Goal: Complete application form: Complete application form

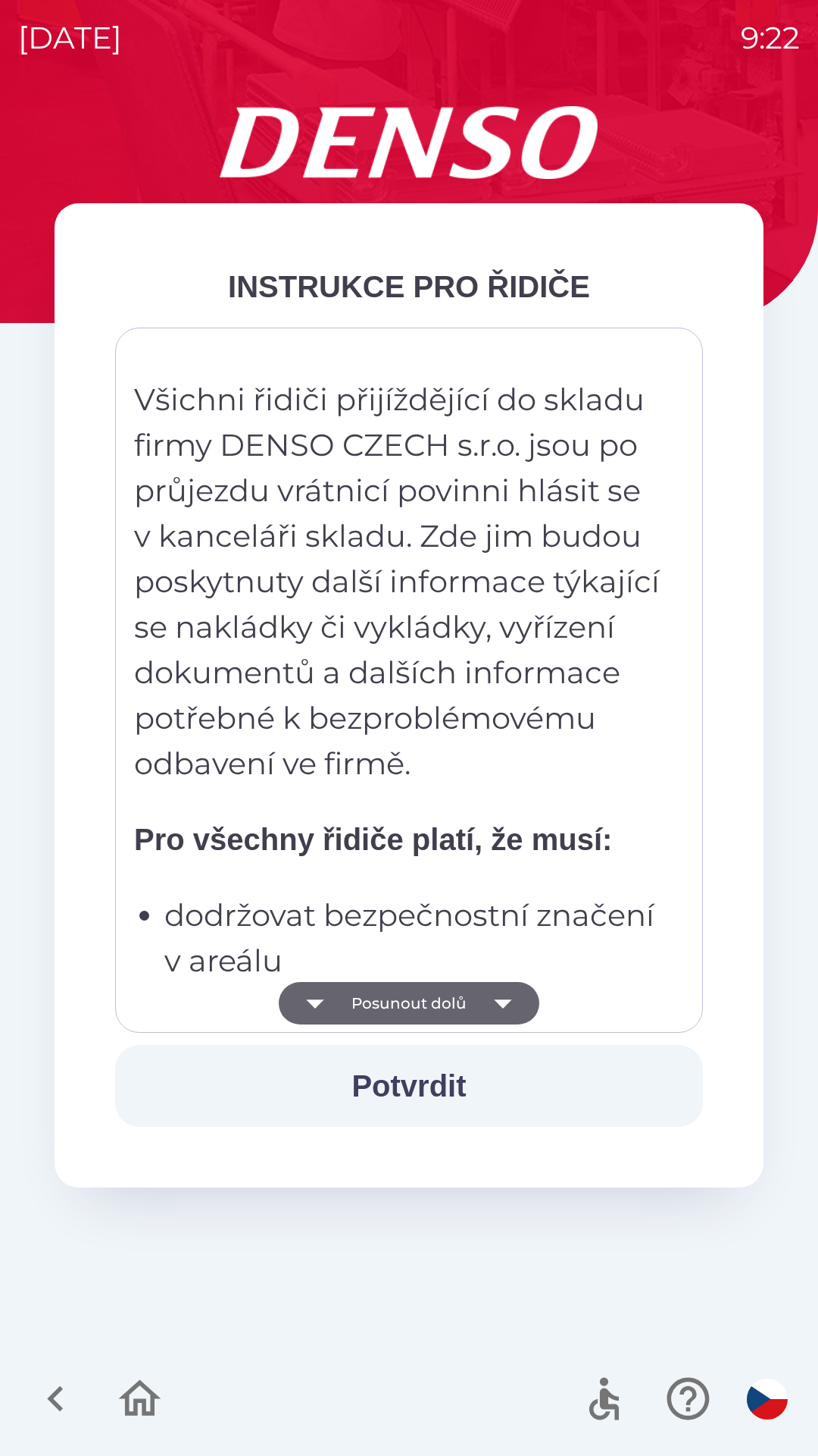
click at [473, 1015] on button "Posunout dolů" at bounding box center [409, 1002] width 261 height 43
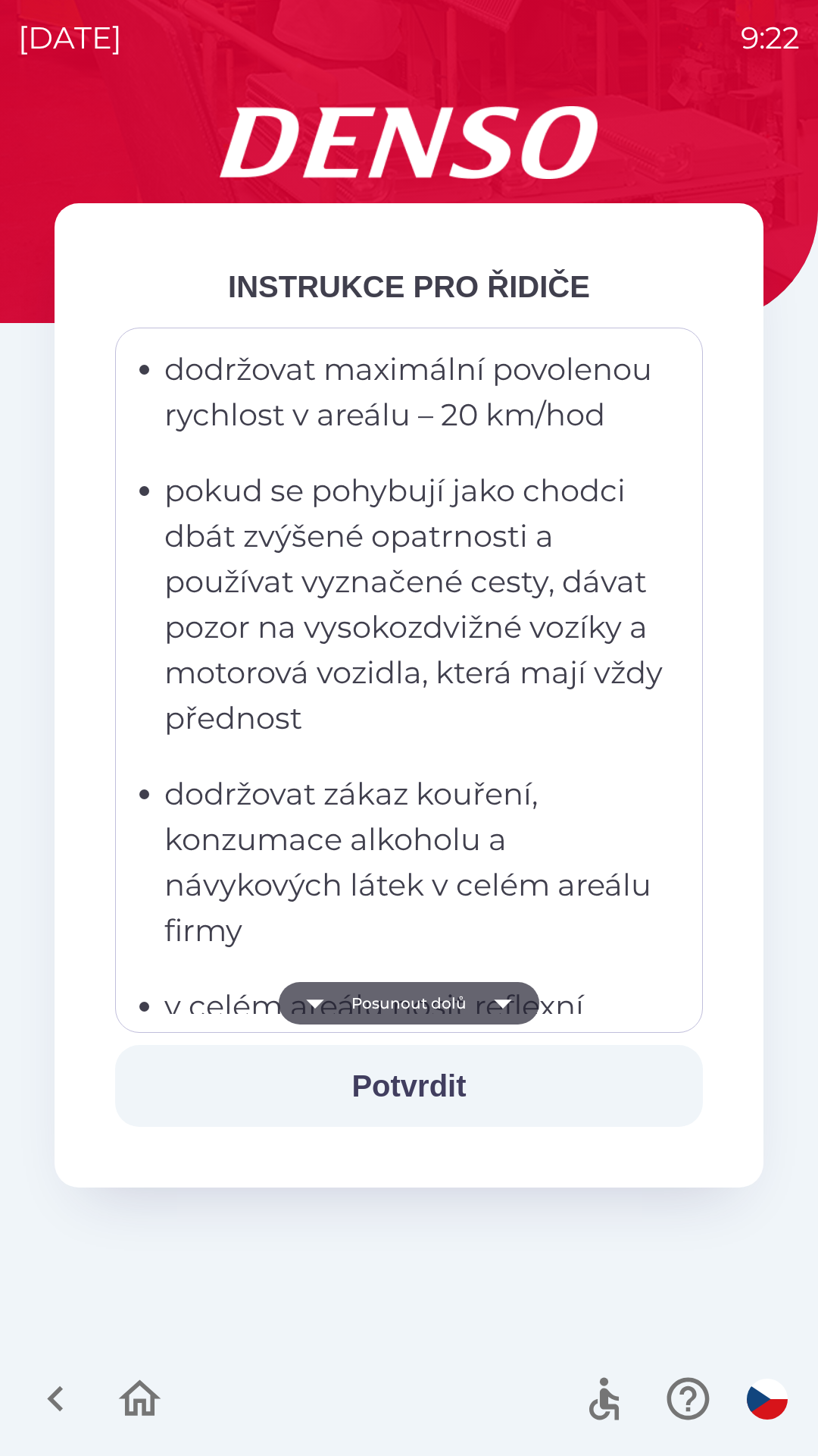
click at [473, 1000] on button "Posunout dolů" at bounding box center [409, 1002] width 261 height 43
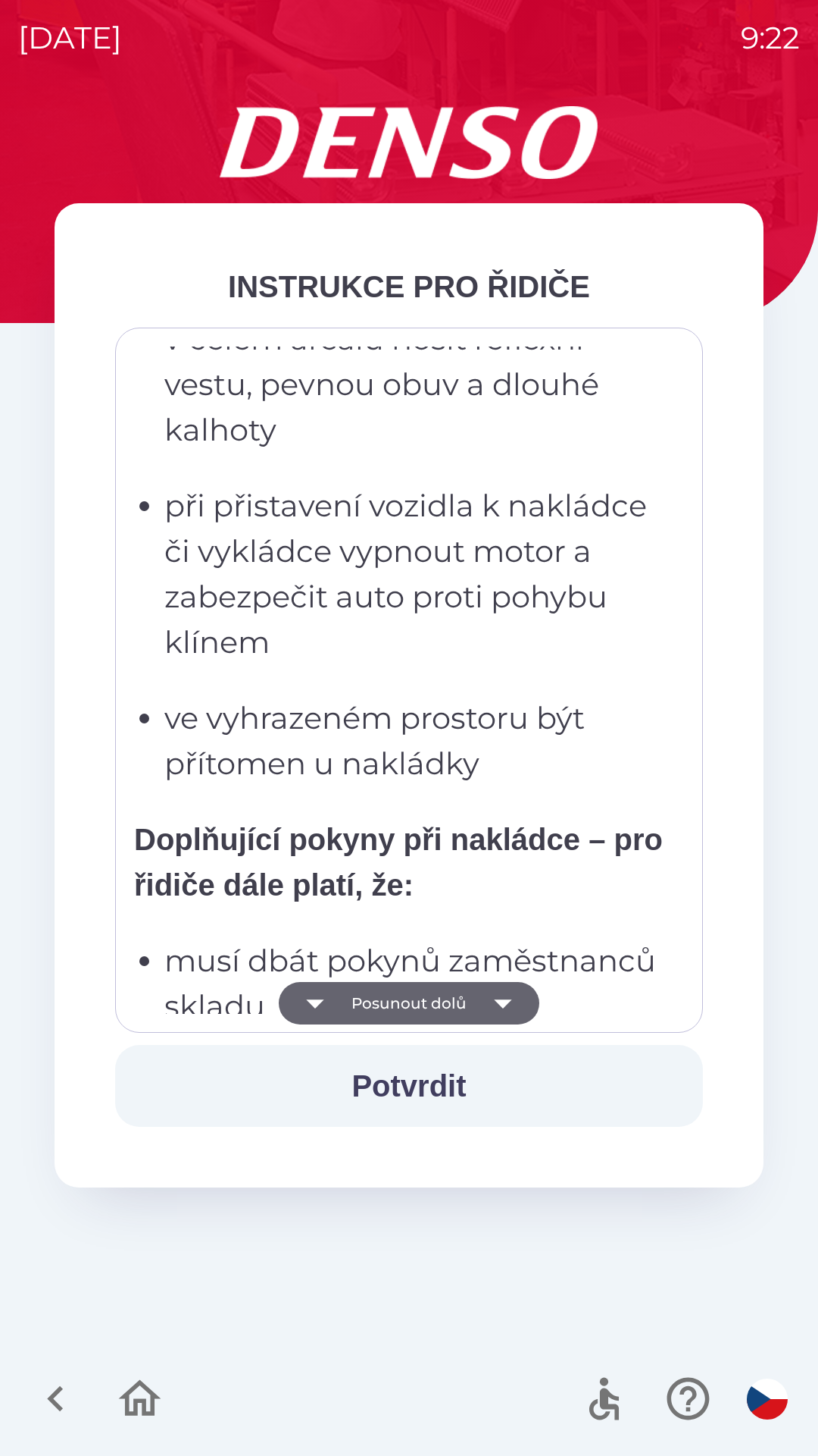
click at [472, 1006] on button "Posunout dolů" at bounding box center [409, 1002] width 261 height 43
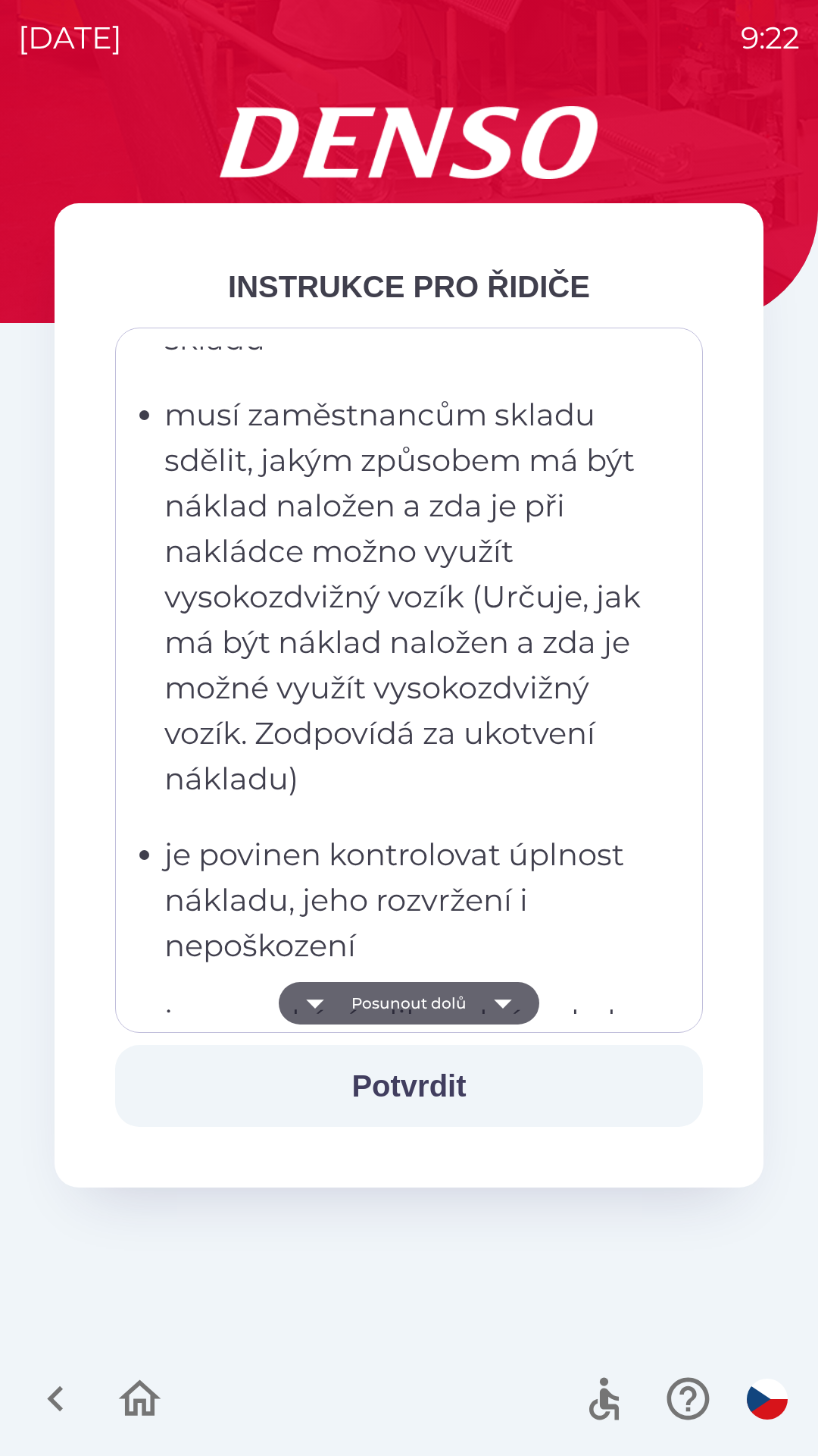
click at [471, 999] on button "Posunout dolů" at bounding box center [409, 1002] width 261 height 43
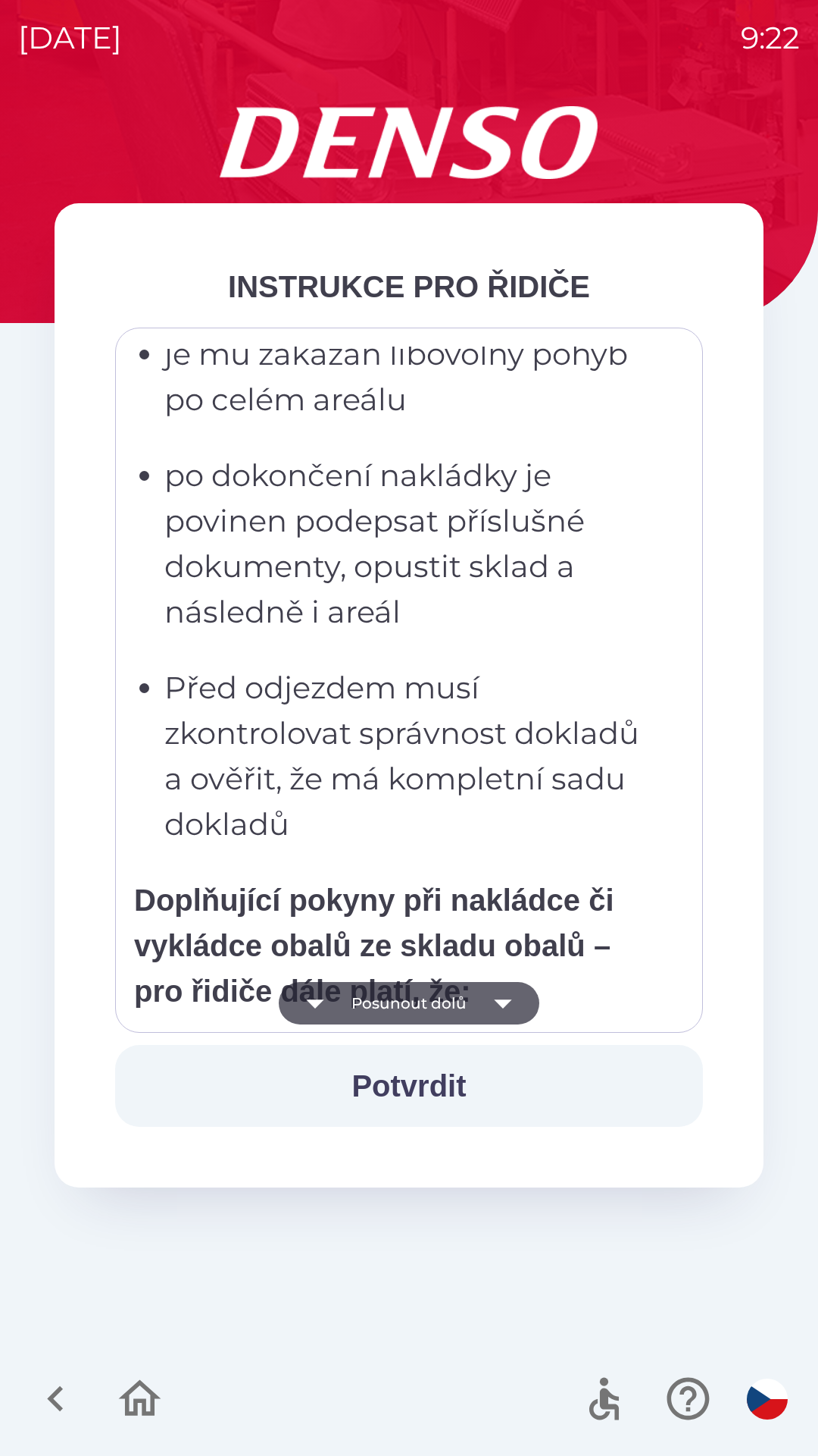
click at [471, 1004] on button "Posunout dolů" at bounding box center [409, 1002] width 261 height 43
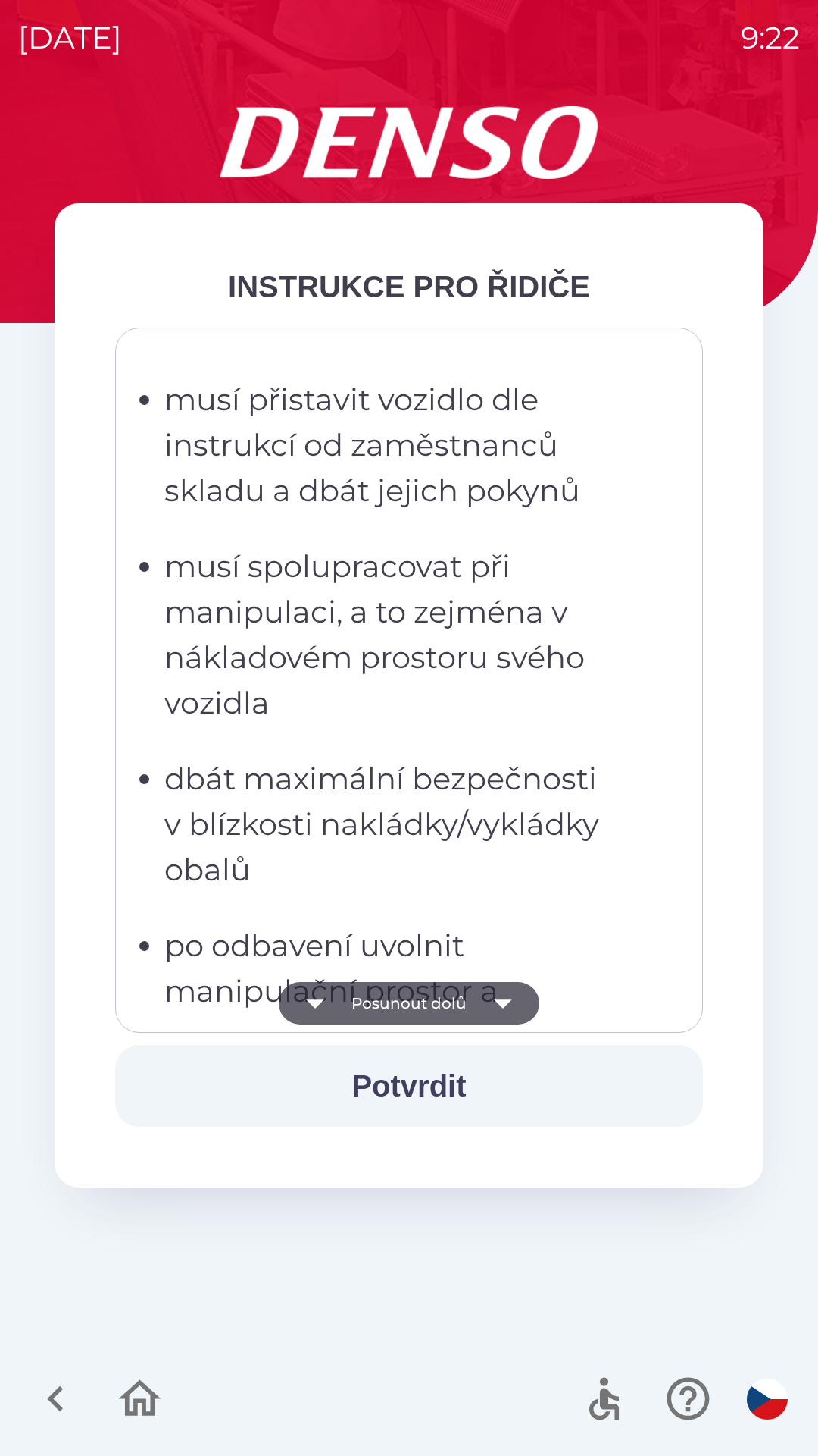
click at [472, 1000] on button "Posunout dolů" at bounding box center [409, 1002] width 261 height 43
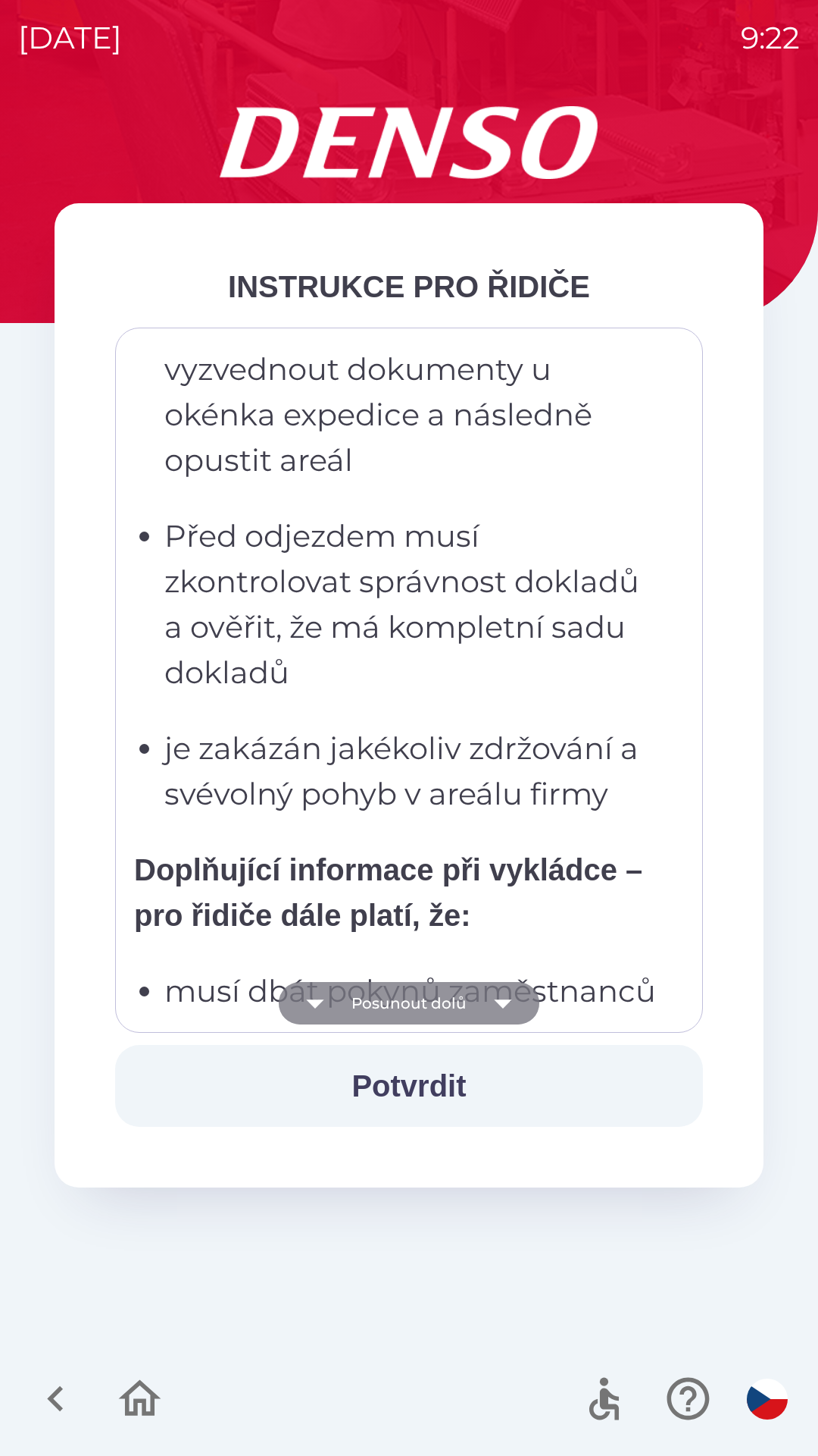
click at [473, 1007] on button "Posunout dolů" at bounding box center [409, 1002] width 261 height 43
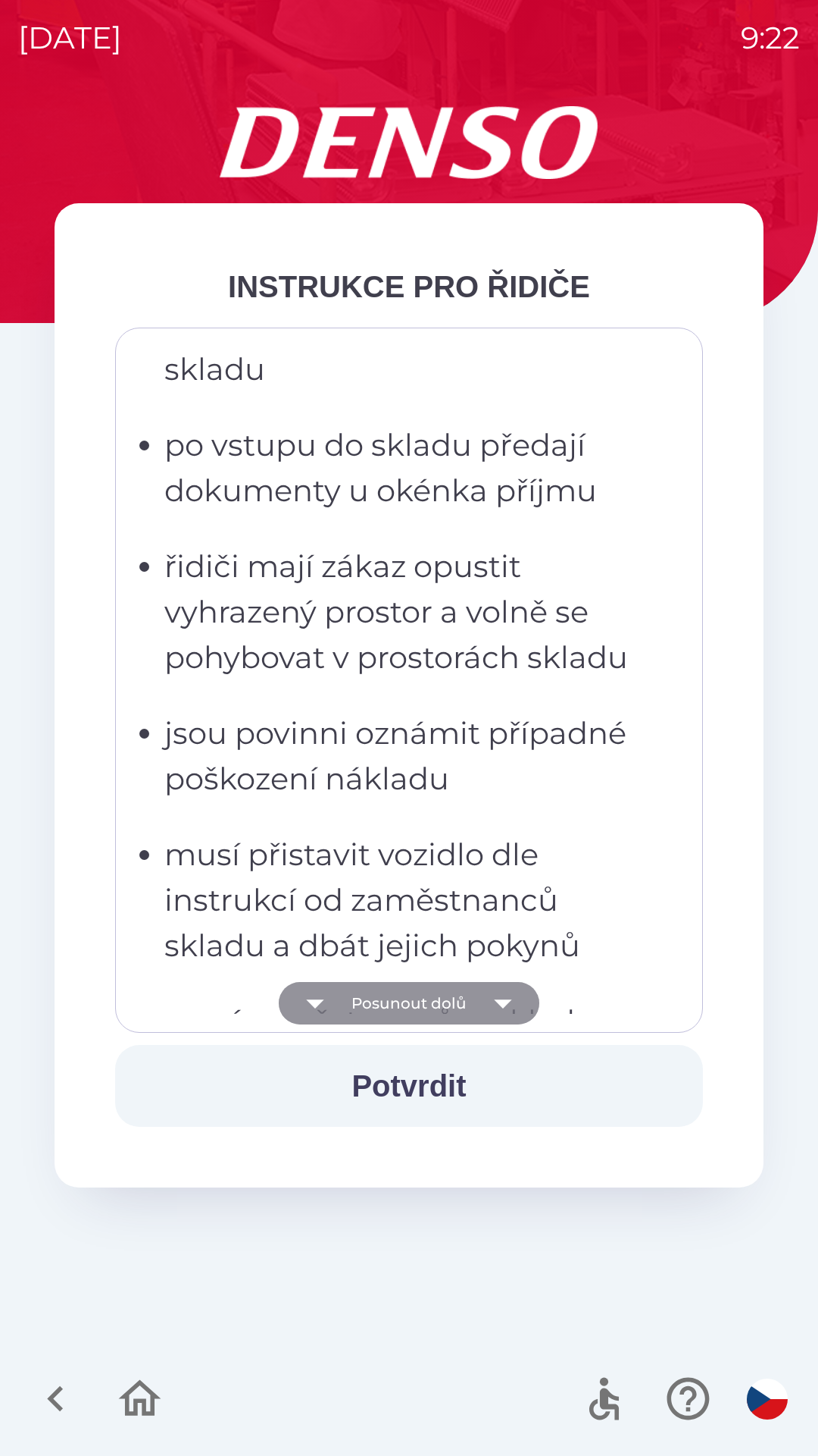
click at [475, 1007] on button "Posunout dolů" at bounding box center [409, 1002] width 261 height 43
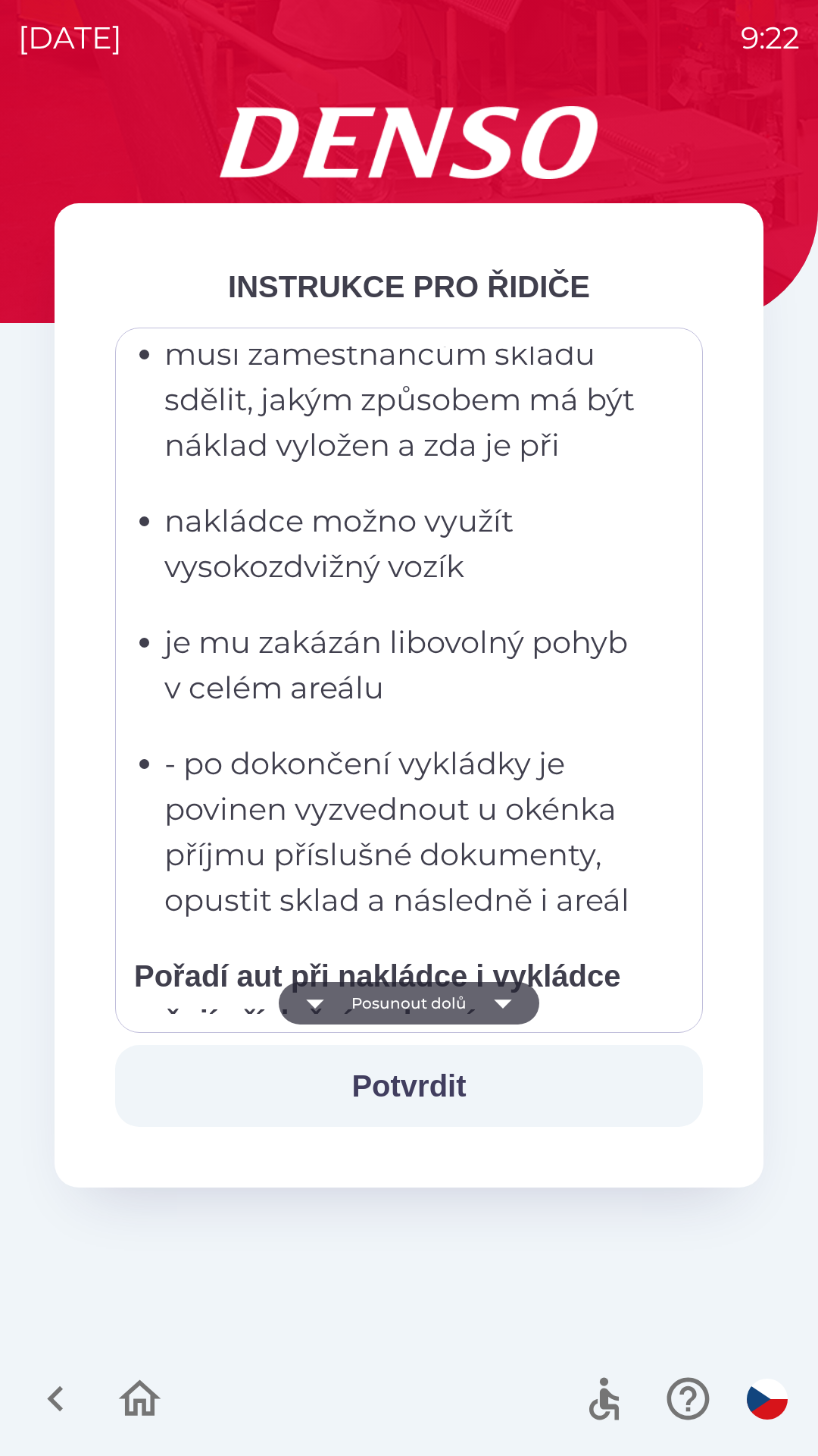
click at [478, 1007] on button "Posunout dolů" at bounding box center [409, 1002] width 261 height 43
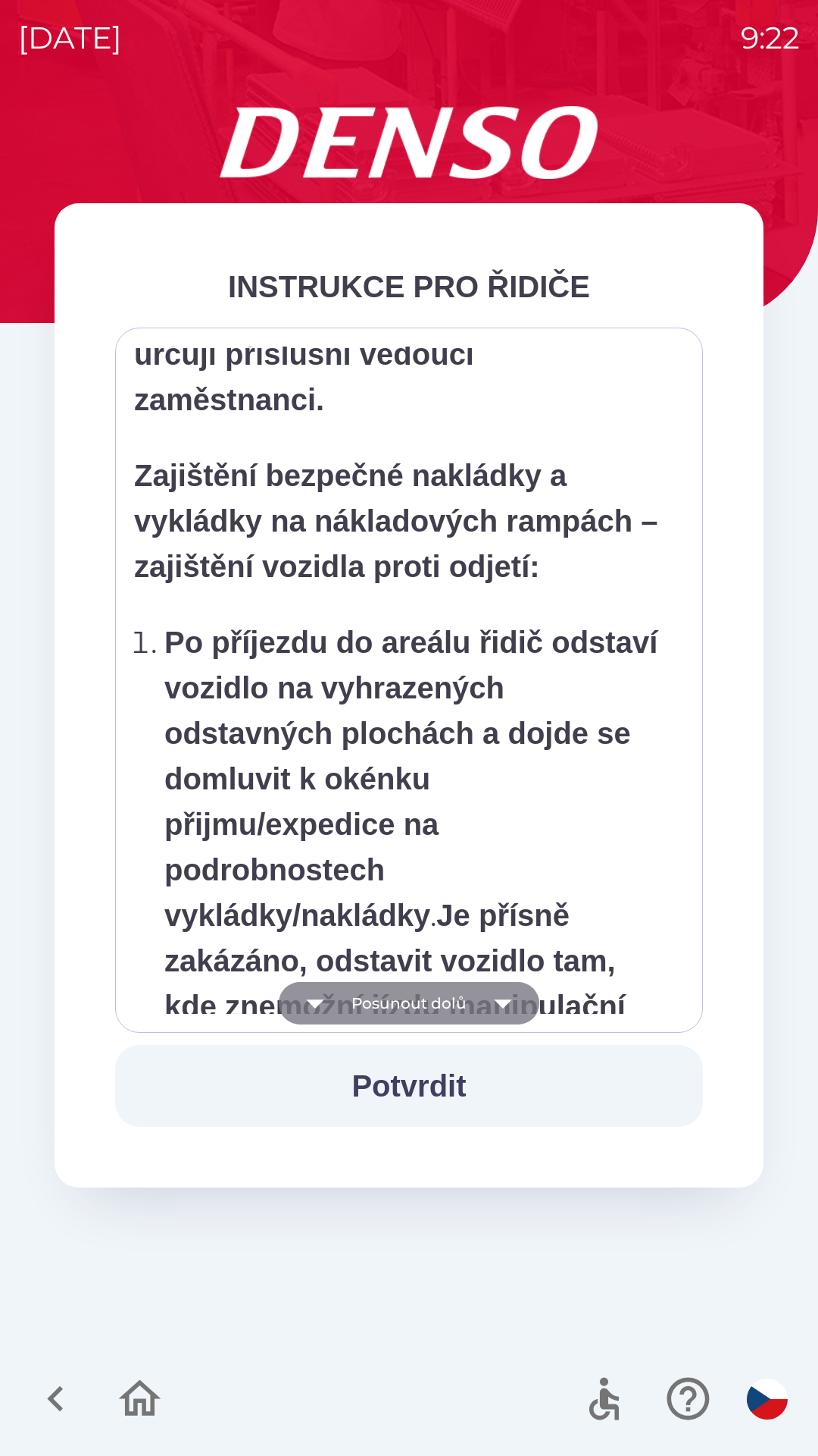
click at [479, 1007] on button "Posunout dolů" at bounding box center [409, 1002] width 261 height 43
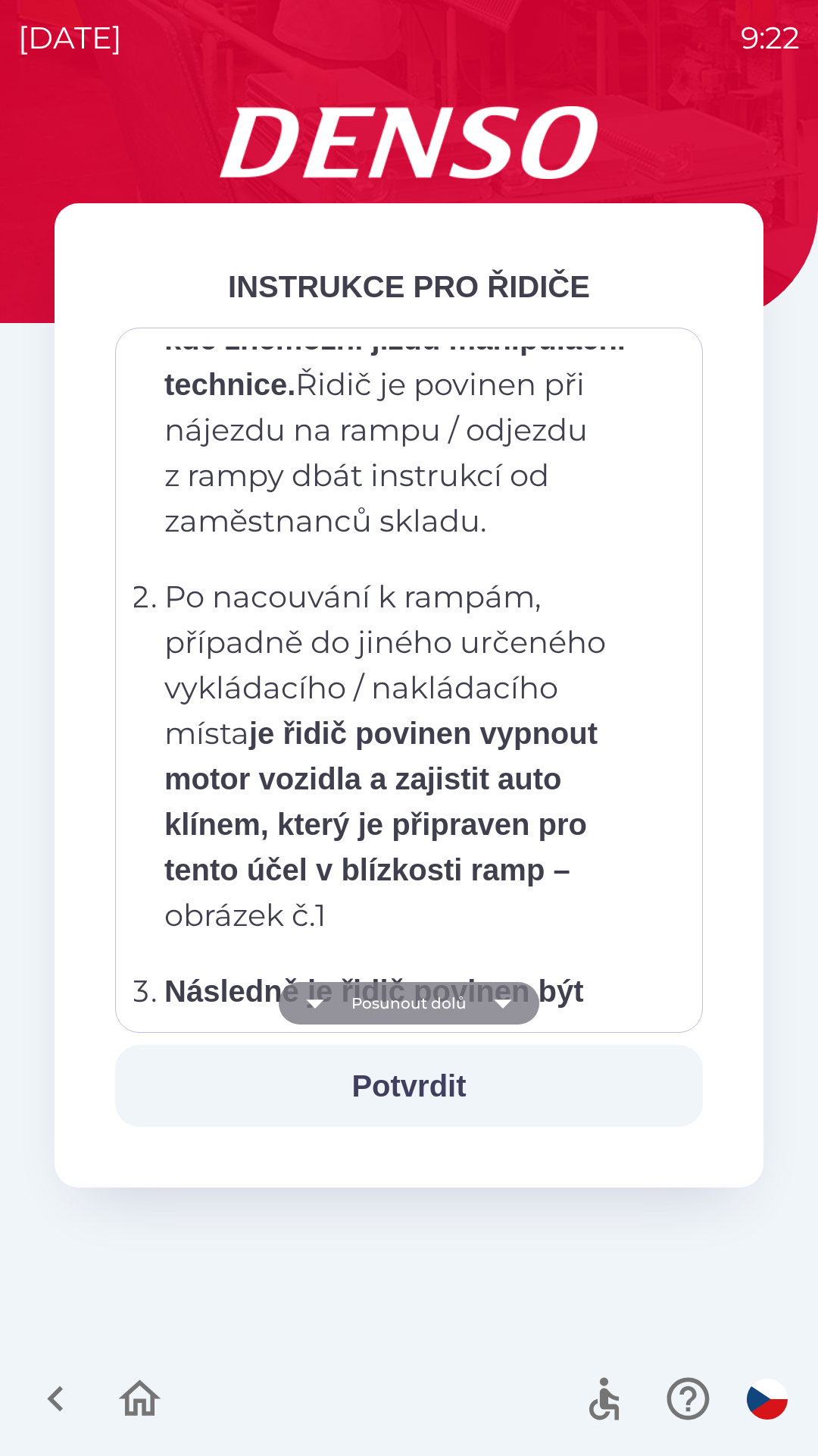
click at [480, 1007] on button "Posunout dolů" at bounding box center [409, 1002] width 261 height 43
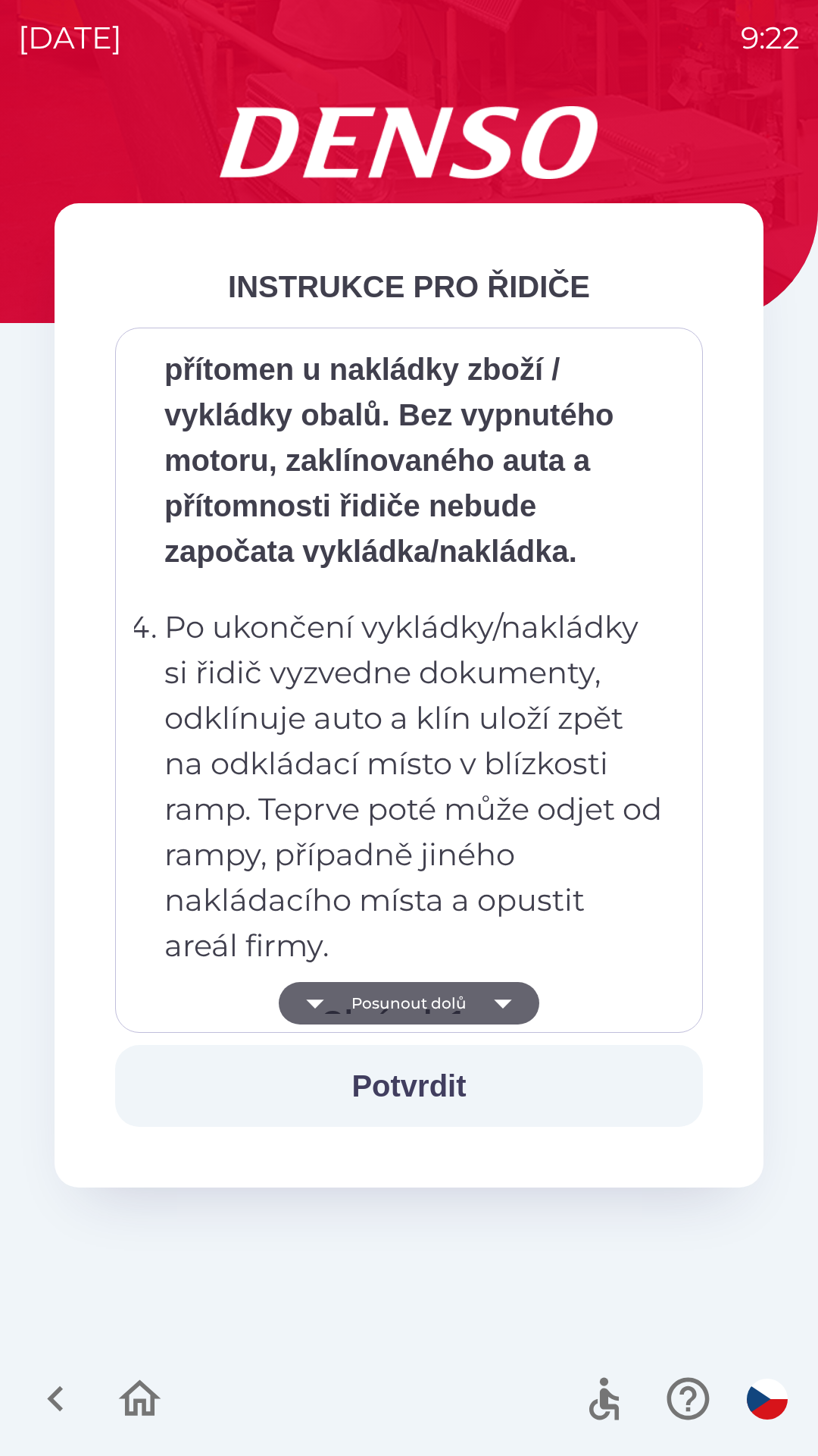
click at [482, 1007] on icon "button" at bounding box center [503, 1002] width 43 height 43
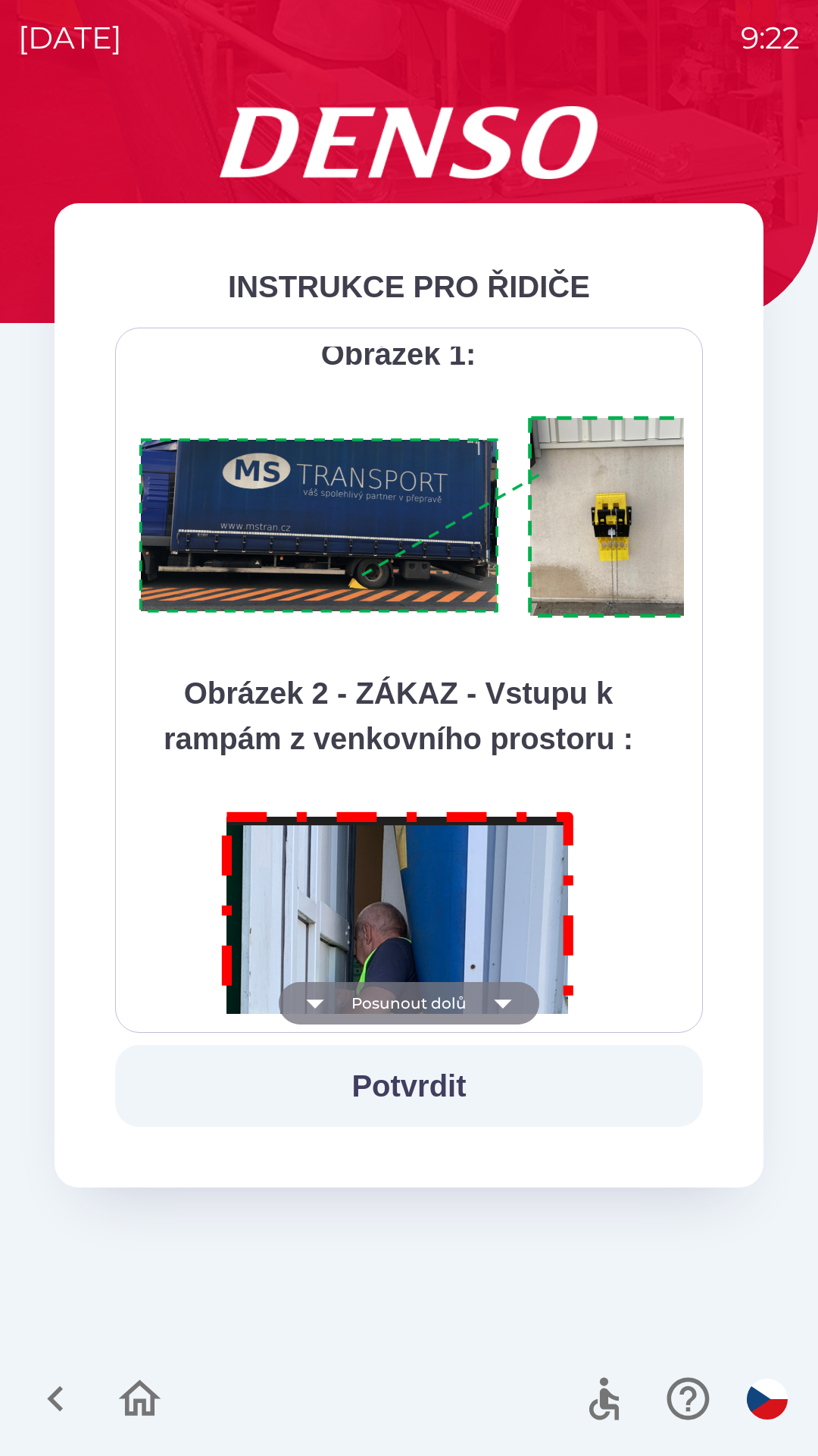
click at [482, 1004] on icon "button" at bounding box center [503, 1002] width 43 height 43
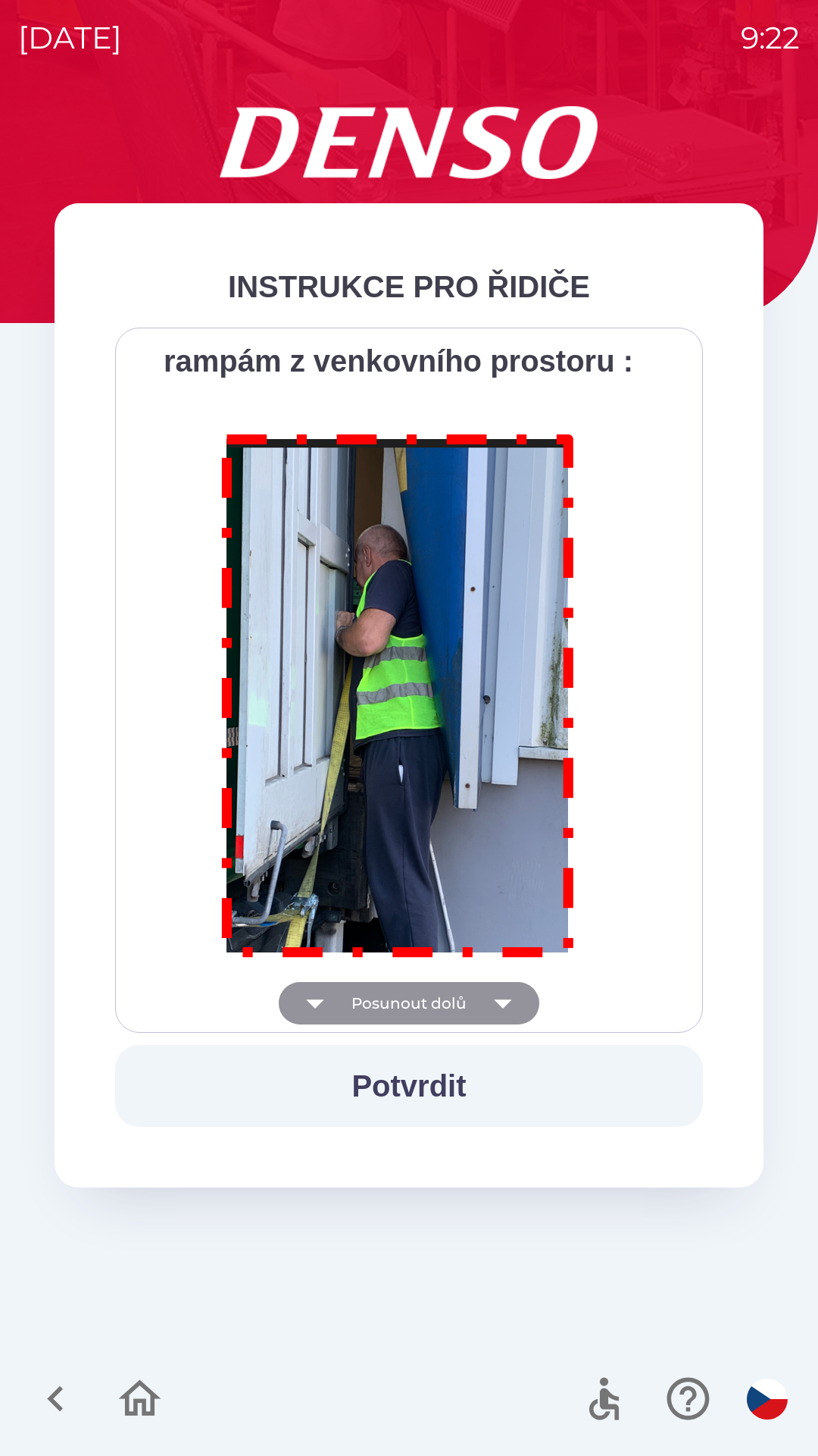
click at [481, 999] on div "Všichni řidiči přijíždějící do skladu firmy DENSO CZECH s.r.o. jsou po průjezdu…" at bounding box center [409, 679] width 550 height 667
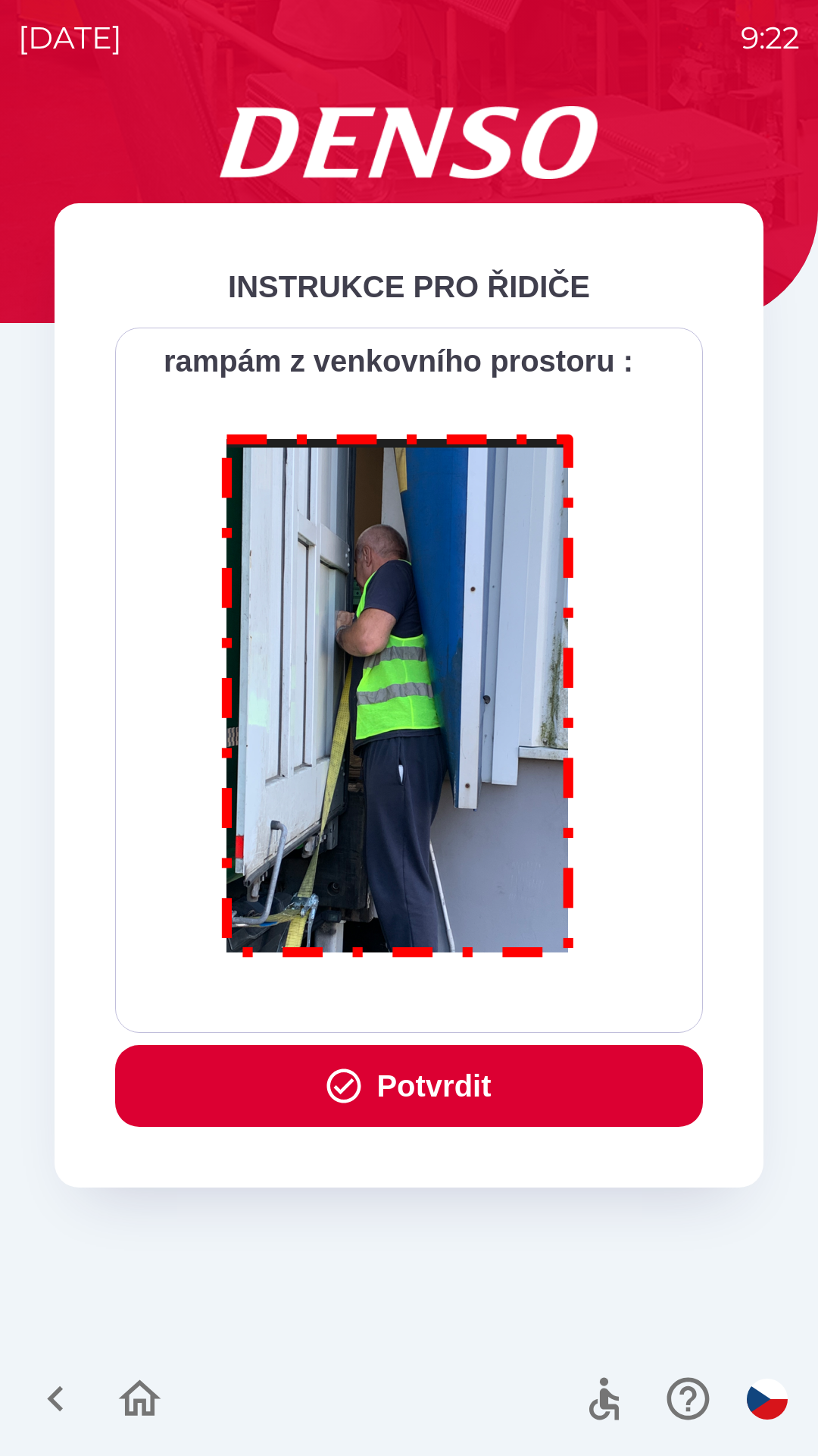
click at [482, 1093] on button "Potvrdit" at bounding box center [409, 1085] width 588 height 82
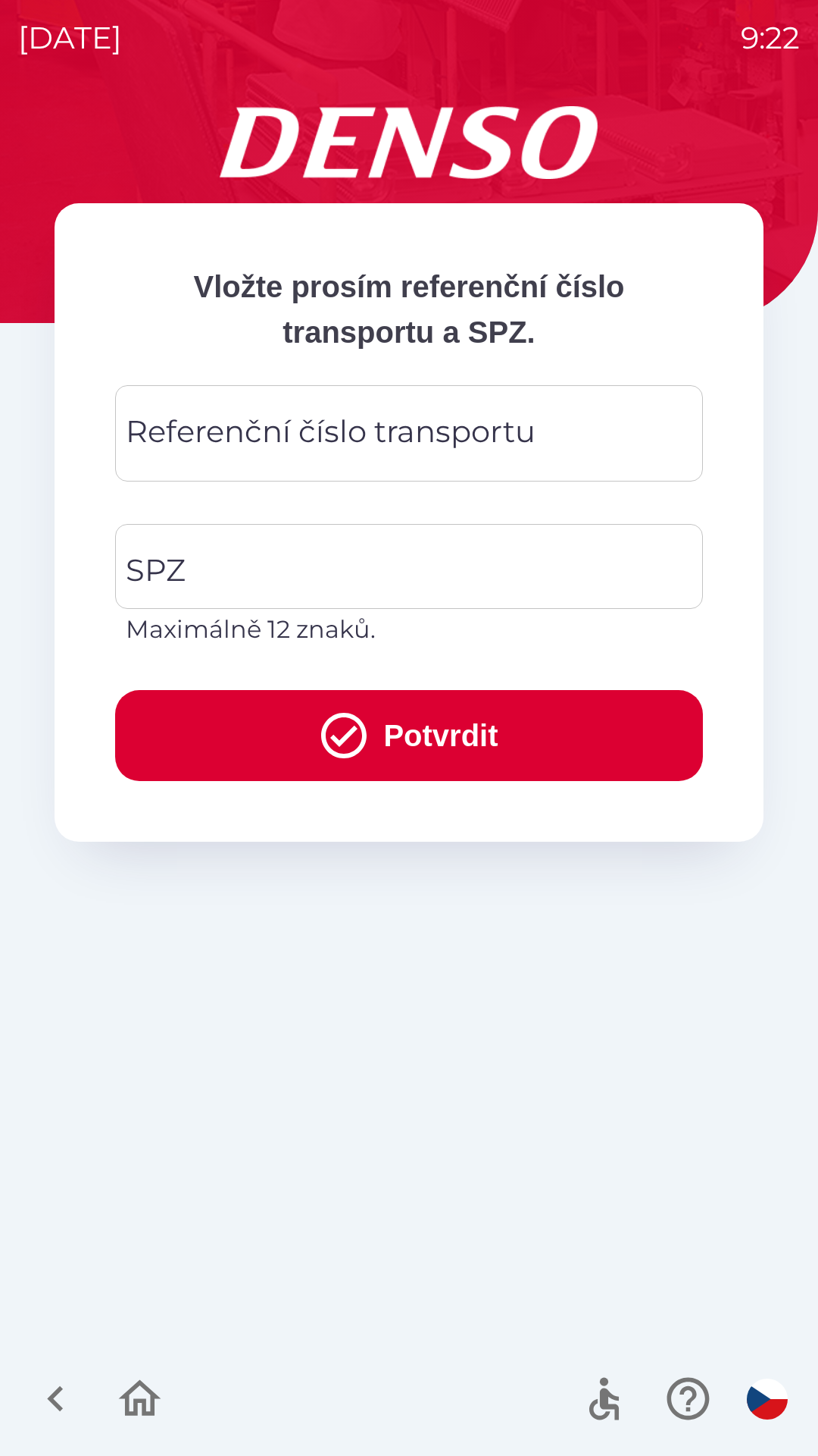
click at [456, 448] on div "Referenční číslo transportu Referenční číslo transportu" at bounding box center [409, 433] width 588 height 96
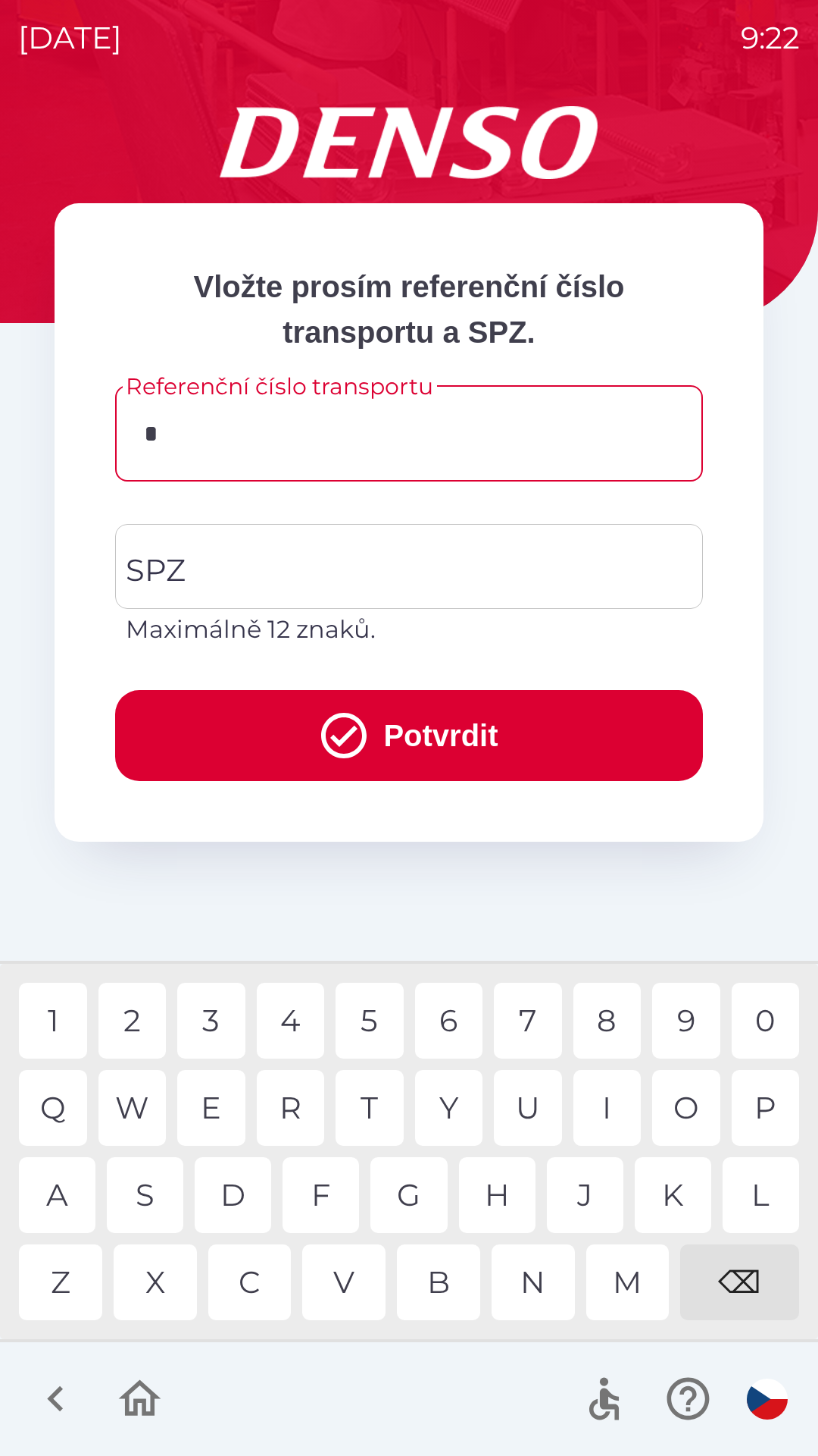
click at [747, 1202] on div "L" at bounding box center [761, 1195] width 77 height 76
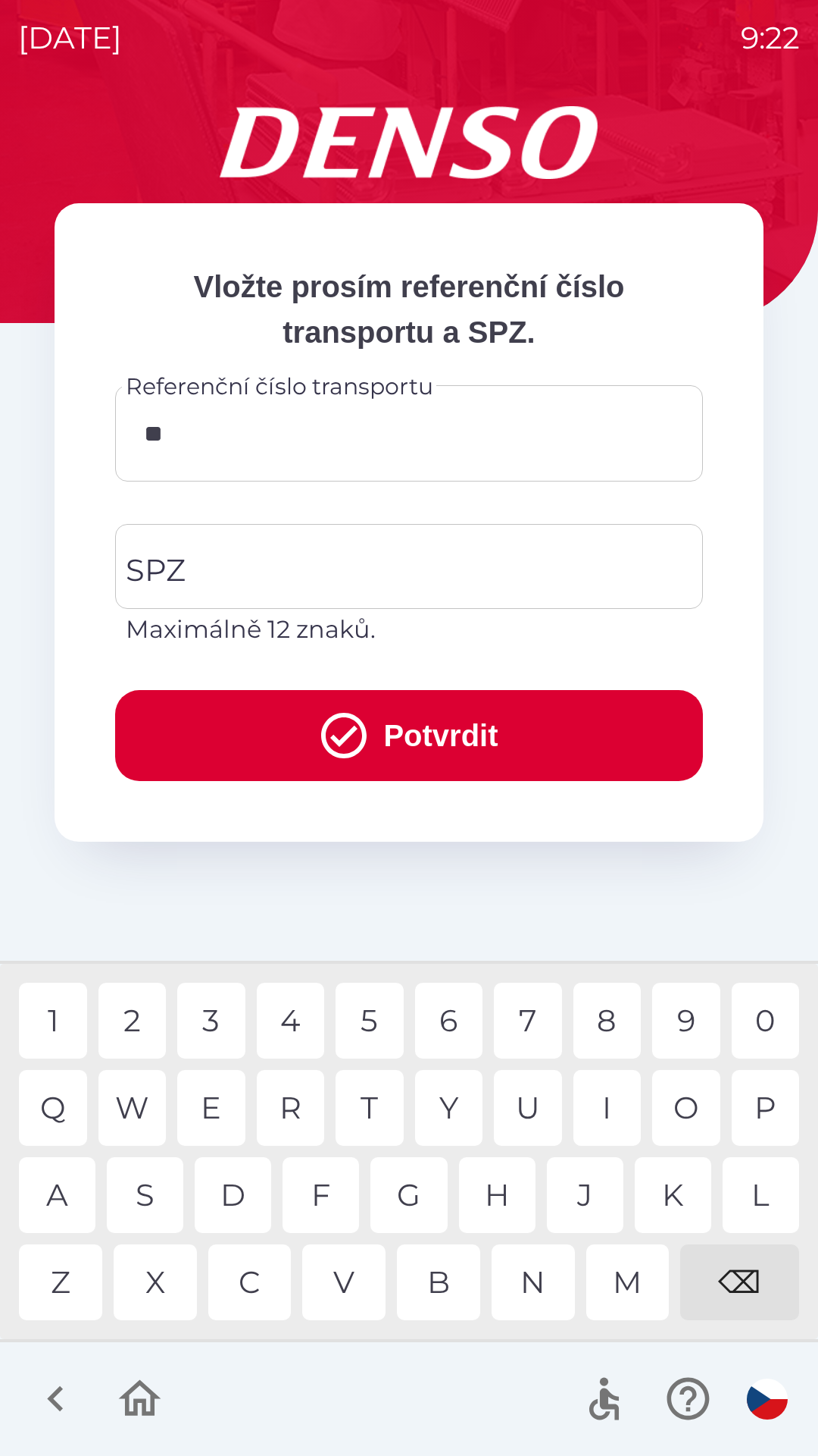
click at [683, 1110] on div "O" at bounding box center [687, 1107] width 69 height 76
click at [754, 1028] on div "0" at bounding box center [766, 1020] width 69 height 76
click at [606, 1028] on div "8" at bounding box center [608, 1020] width 69 height 76
click at [133, 1021] on div "2" at bounding box center [133, 1020] width 69 height 76
type input "*******"
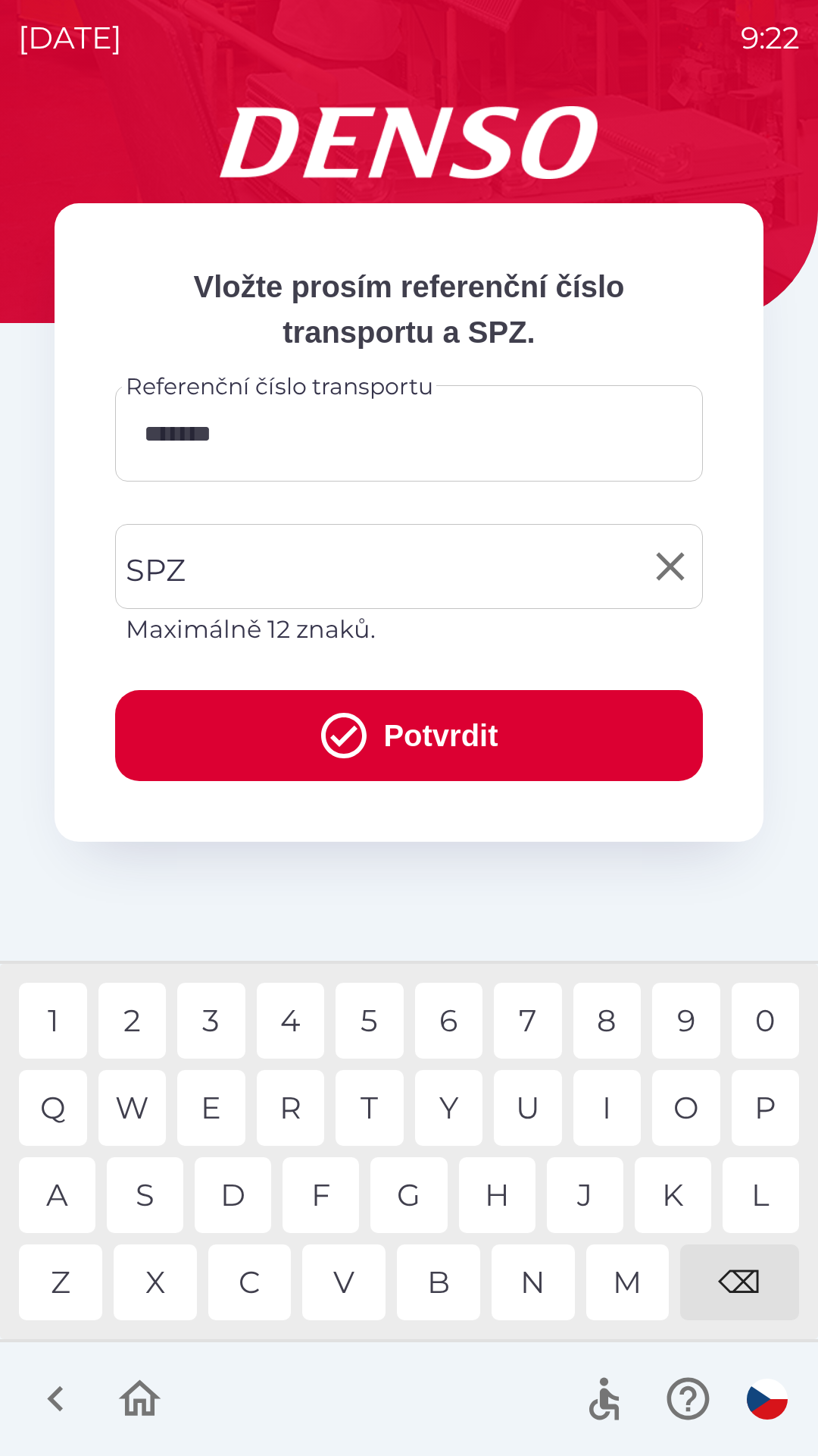
click at [359, 561] on input "SPZ" at bounding box center [398, 566] width 552 height 71
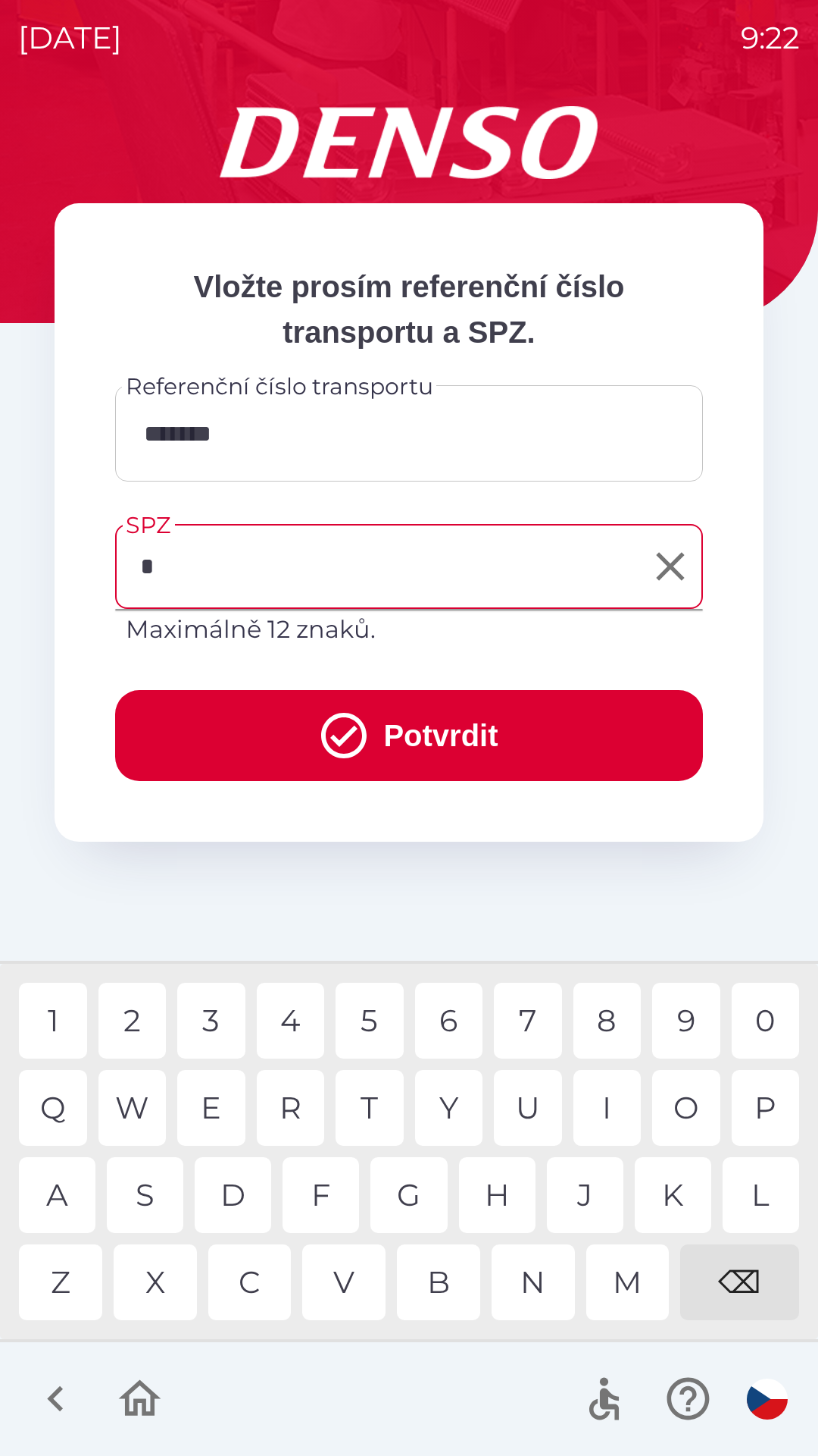
click at [456, 1016] on div "6" at bounding box center [449, 1020] width 69 height 76
click at [527, 1017] on div "7" at bounding box center [529, 1020] width 69 height 76
click at [139, 1020] on div "2" at bounding box center [133, 1020] width 69 height 76
type input "*******"
click at [423, 728] on button "Potvrdit" at bounding box center [409, 735] width 588 height 91
